Goal: Find specific page/section: Find specific page/section

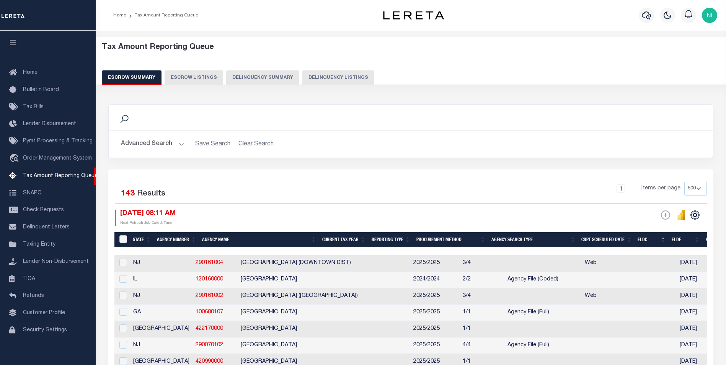
select select
select select "500"
click at [159, 145] on button "Advanced Search" at bounding box center [152, 144] width 63 height 15
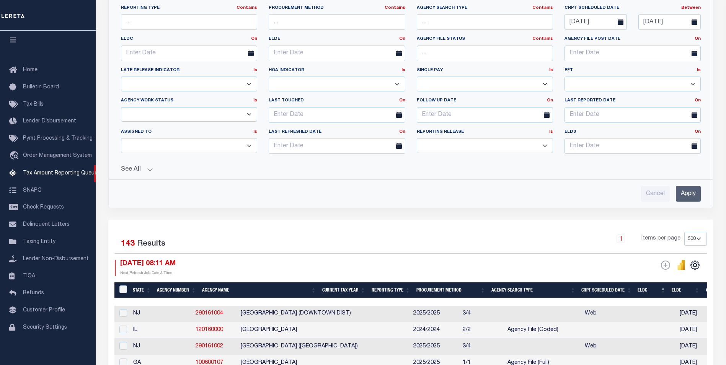
scroll to position [268, 0]
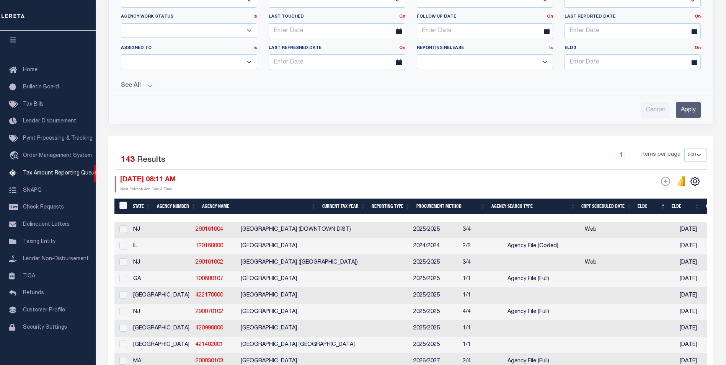
click at [690, 111] on input "Apply" at bounding box center [687, 110] width 25 height 16
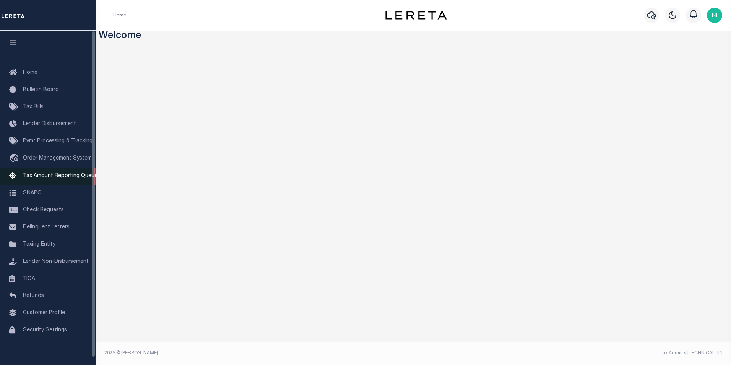
click at [42, 178] on span "Tax Amount Reporting Queue" at bounding box center [60, 175] width 75 height 5
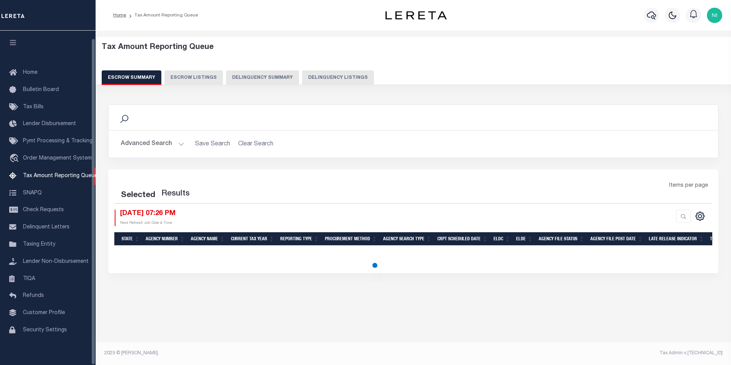
select select "500"
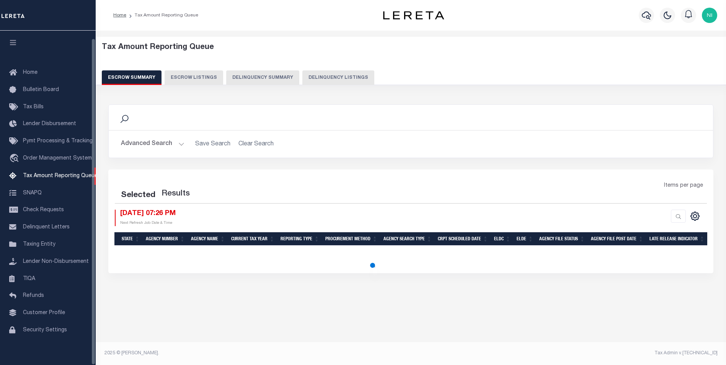
select select "500"
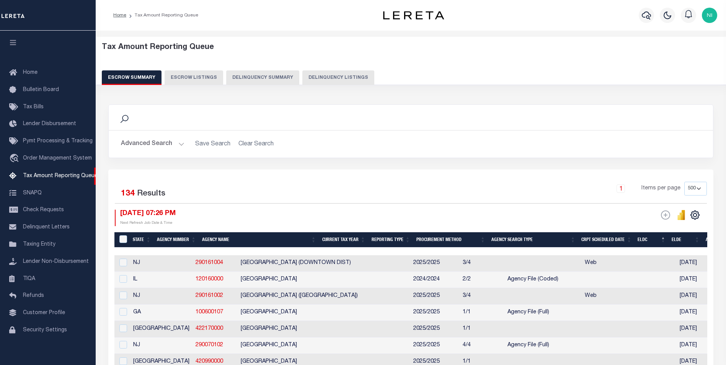
scroll to position [8, 0]
click at [181, 144] on button "Advanced Search" at bounding box center [152, 144] width 63 height 15
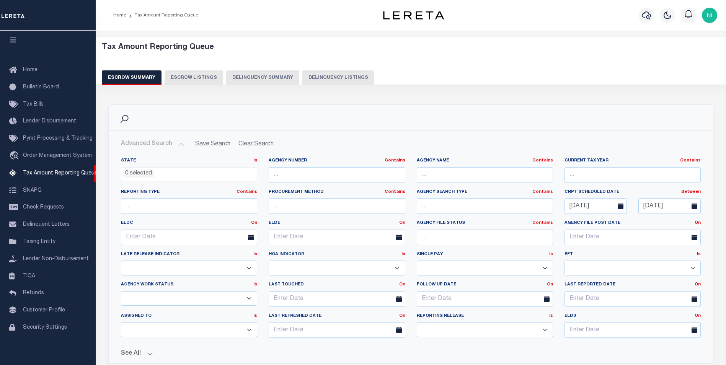
click at [251, 298] on select "New In Progress Pending Agency Follow-up Pending QC Ready for Release Prep for …" at bounding box center [189, 298] width 136 height 15
select select "7"
click at [121, 291] on select "New In Progress Pending Agency Follow-up Pending QC Ready for Release Prep for …" at bounding box center [189, 298] width 136 height 15
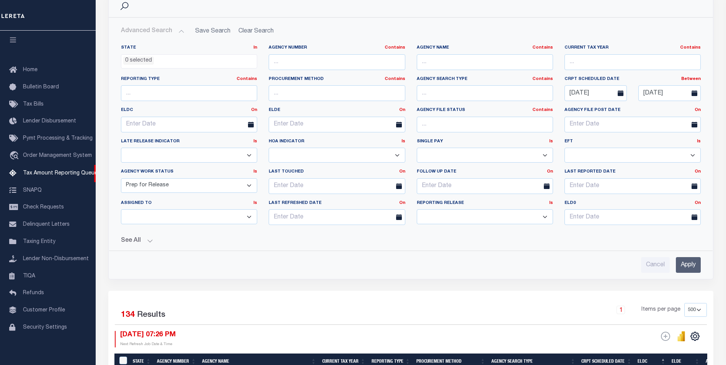
scroll to position [115, 0]
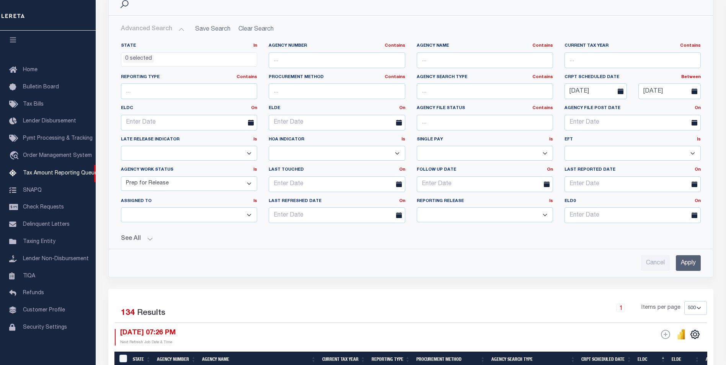
click at [688, 264] on input "Apply" at bounding box center [687, 263] width 25 height 16
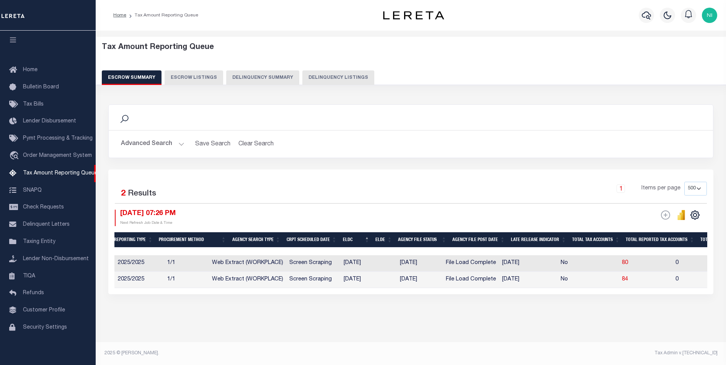
scroll to position [0, 0]
